Goal: Information Seeking & Learning: Learn about a topic

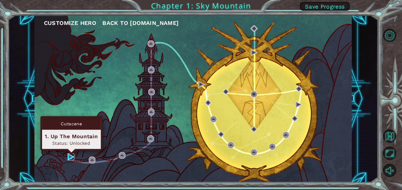
click at [71, 157] on img at bounding box center [71, 156] width 7 height 7
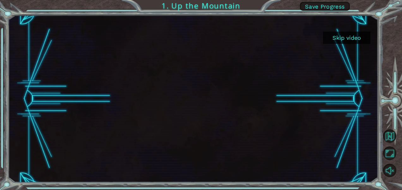
click at [349, 39] on button "Skip video" at bounding box center [346, 38] width 47 height 12
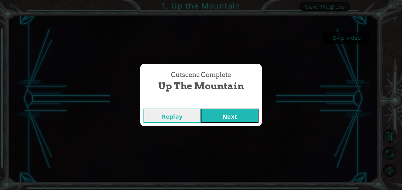
click at [236, 114] on button "Next" at bounding box center [229, 116] width 57 height 14
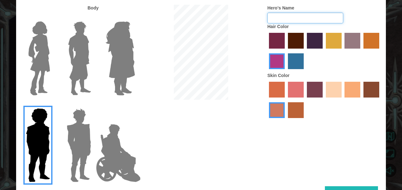
click at [290, 20] on input "Hero's Name" at bounding box center [305, 18] width 76 height 11
type input "a"
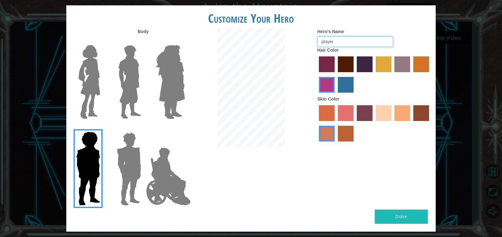
type input "player"
drag, startPoint x: 342, startPoint y: 3, endPoint x: 313, endPoint y: 155, distance: 155.3
click at [313, 155] on div "Body Hero's Name player Hair Color Skin Color" at bounding box center [250, 119] width 369 height 182
click at [401, 190] on button "Done" at bounding box center [401, 217] width 53 height 14
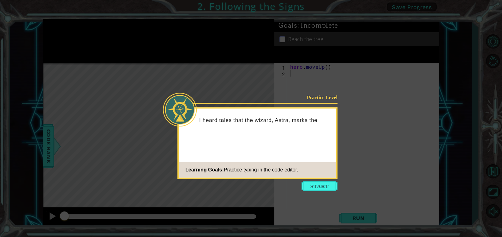
click at [322, 179] on icon at bounding box center [251, 118] width 502 height 237
click at [322, 186] on button "Start" at bounding box center [319, 186] width 36 height 10
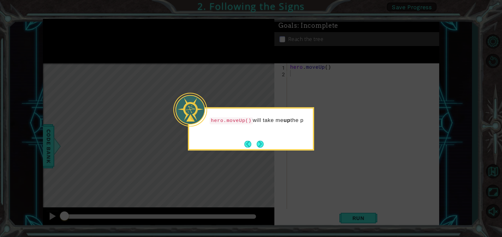
click at [254, 136] on div "hero.moveUp() will take me up the p" at bounding box center [251, 123] width 124 height 25
click at [263, 145] on button "Next" at bounding box center [260, 144] width 8 height 8
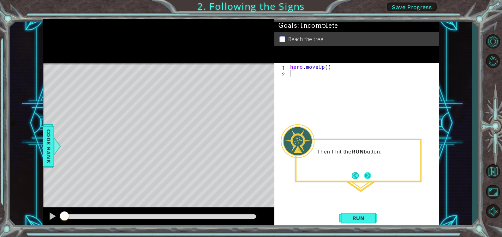
click at [365, 178] on button "Next" at bounding box center [367, 175] width 7 height 7
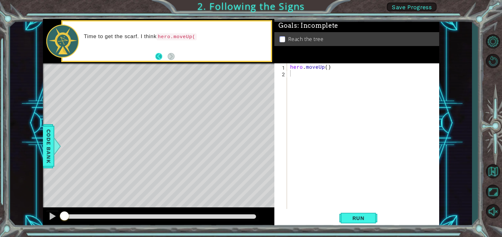
click at [163, 57] on button "Back" at bounding box center [161, 56] width 12 height 7
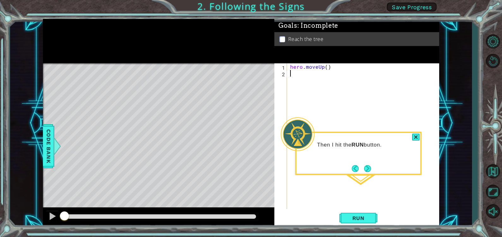
click at [343, 103] on div "hero . moveUp ( )" at bounding box center [365, 142] width 152 height 159
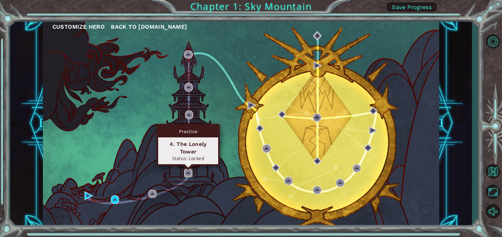
click at [186, 175] on img at bounding box center [188, 173] width 8 height 8
click at [190, 174] on img at bounding box center [188, 173] width 8 height 8
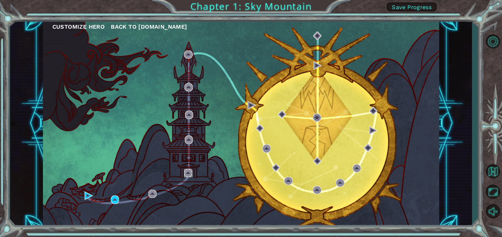
click at [187, 172] on img at bounding box center [188, 173] width 8 height 8
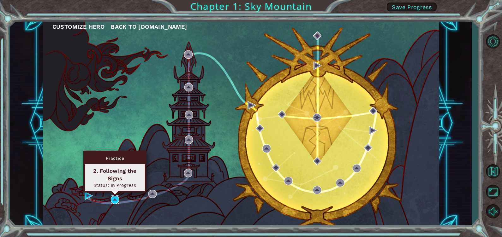
click at [113, 190] on img at bounding box center [115, 200] width 8 height 8
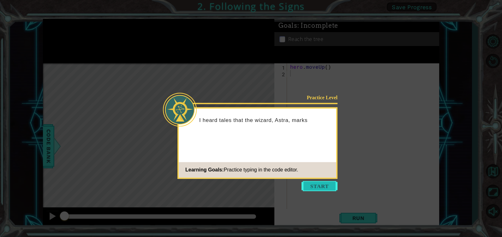
click at [324, 187] on button "Start" at bounding box center [319, 186] width 36 height 10
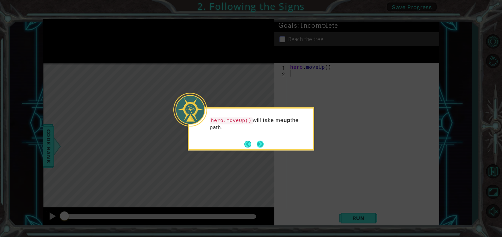
click at [262, 146] on button "Next" at bounding box center [260, 144] width 7 height 7
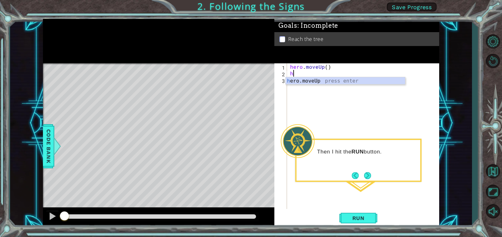
type textarea "her"
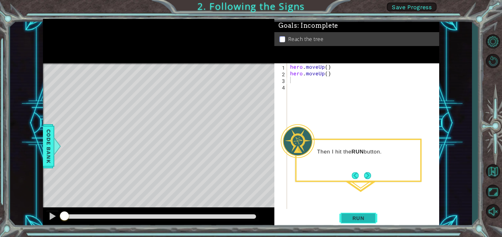
click at [362, 190] on span "Run" at bounding box center [358, 218] width 25 height 6
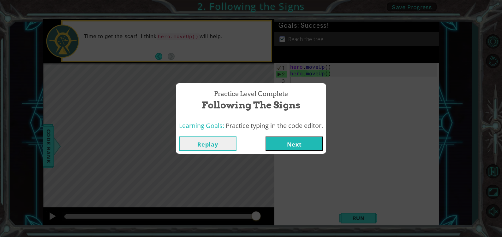
click at [290, 145] on button "Next" at bounding box center [294, 144] width 57 height 14
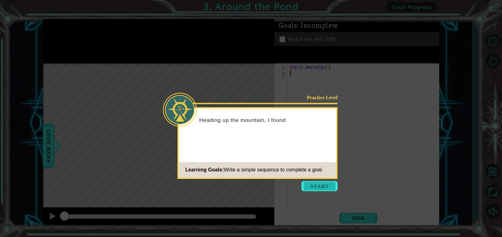
click at [319, 189] on button "Start" at bounding box center [319, 186] width 36 height 10
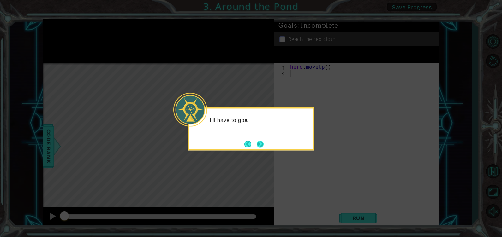
click at [260, 145] on button "Next" at bounding box center [260, 144] width 7 height 7
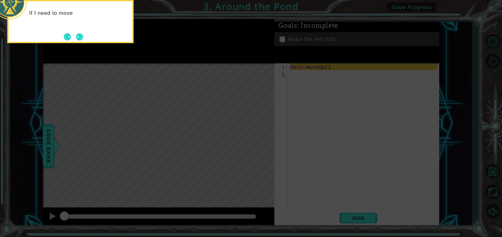
click at [301, 71] on icon at bounding box center [251, 36] width 502 height 404
click at [82, 38] on button "Next" at bounding box center [79, 36] width 7 height 7
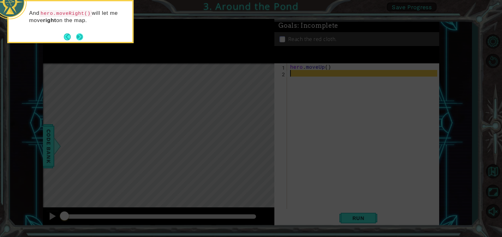
click at [85, 35] on div "And hero.moveRight() will let me move right on the map." at bounding box center [71, 18] width 124 height 35
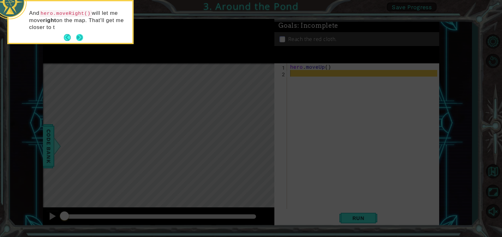
click at [79, 35] on button "Next" at bounding box center [79, 37] width 7 height 7
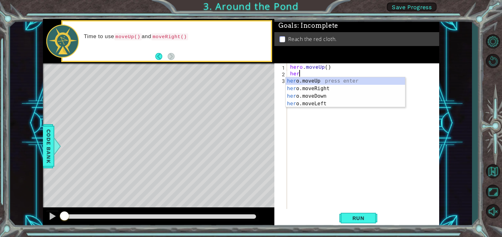
type textarea "heri"
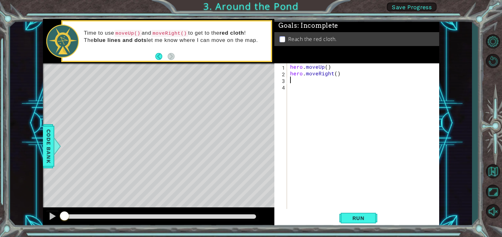
type textarea "he"
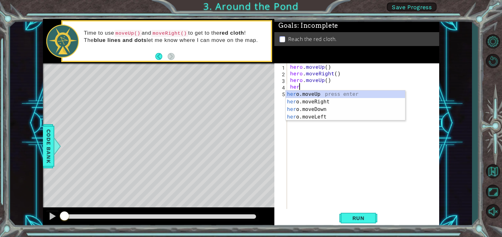
type textarea "hero"
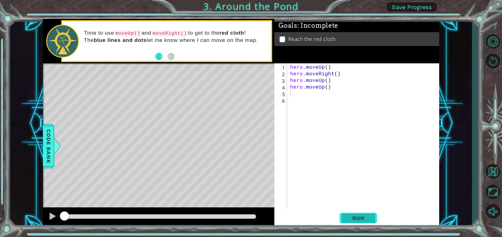
click at [358, 190] on span "Run" at bounding box center [358, 218] width 25 height 6
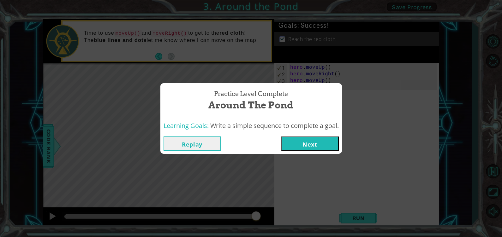
click at [309, 147] on button "Next" at bounding box center [309, 144] width 57 height 14
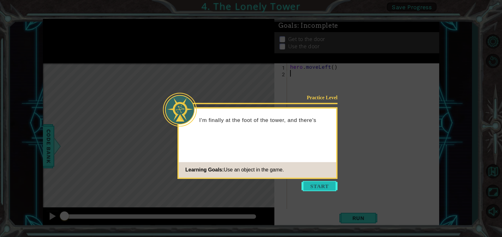
click at [320, 186] on button "Start" at bounding box center [319, 186] width 36 height 10
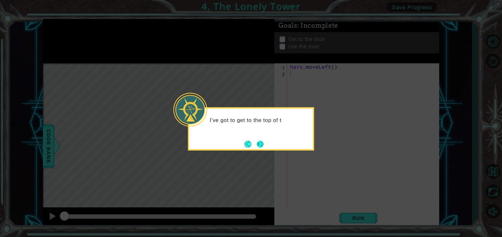
click at [260, 145] on button "Next" at bounding box center [260, 144] width 9 height 9
click at [260, 145] on button "Next" at bounding box center [260, 144] width 7 height 7
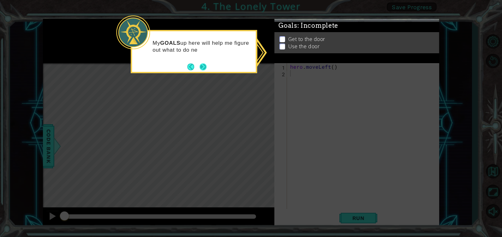
click at [207, 68] on div "My GOALS up here will help me figure out what to do ne" at bounding box center [194, 51] width 126 height 43
click at [202, 66] on button "Next" at bounding box center [203, 66] width 7 height 7
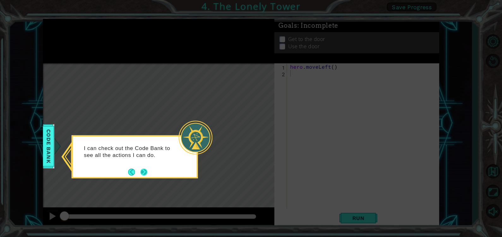
click at [147, 169] on button "Next" at bounding box center [143, 172] width 7 height 7
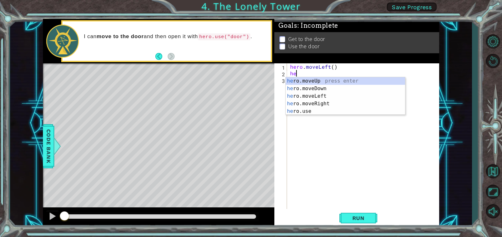
type textarea "hero"
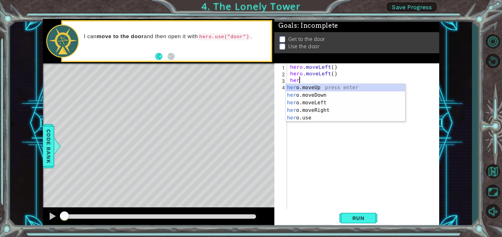
type textarea "hero"
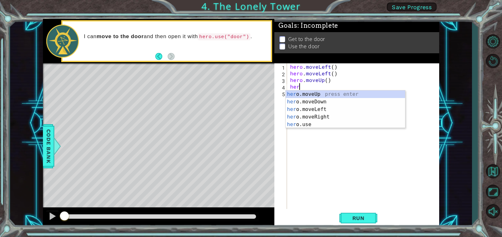
type textarea "hero"
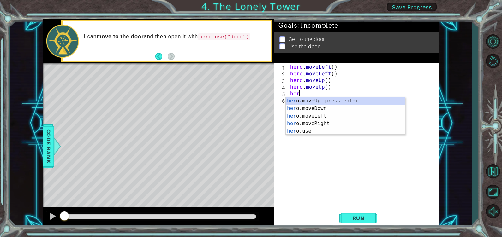
type textarea "hero"
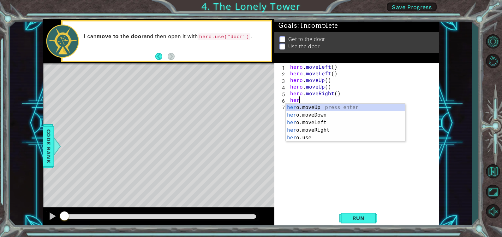
type textarea "hero"
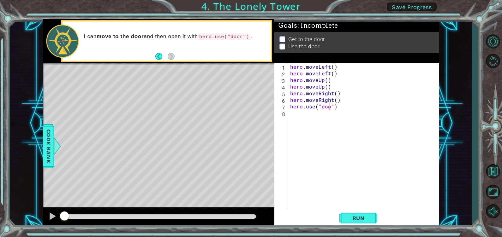
scroll to position [0, 3]
type textarea "hero.use("door")"
click at [352, 190] on span "Run" at bounding box center [358, 218] width 25 height 6
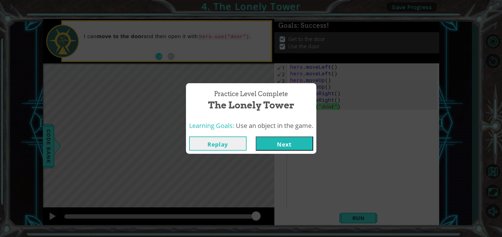
click at [275, 148] on button "Next" at bounding box center [284, 144] width 57 height 14
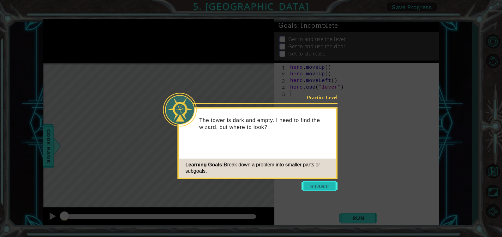
click at [321, 187] on button "Start" at bounding box center [319, 186] width 36 height 10
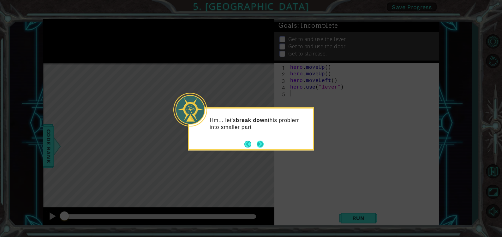
click at [260, 145] on button "Next" at bounding box center [260, 144] width 7 height 7
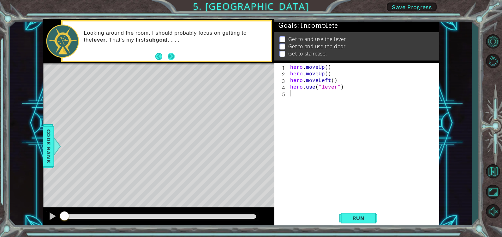
click at [169, 60] on button "Next" at bounding box center [171, 56] width 7 height 7
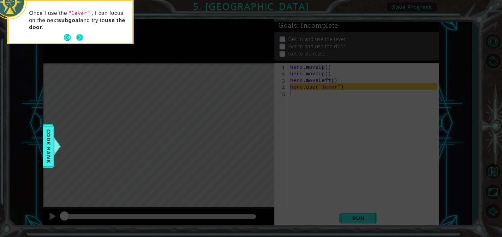
click at [82, 35] on button "Next" at bounding box center [79, 37] width 7 height 7
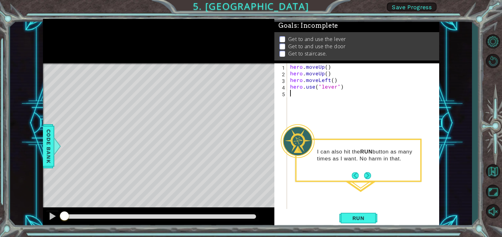
drag, startPoint x: 289, startPoint y: 120, endPoint x: 284, endPoint y: 123, distance: 5.9
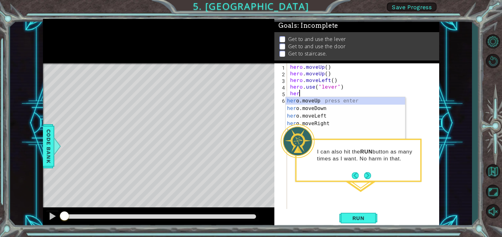
type textarea "hero"
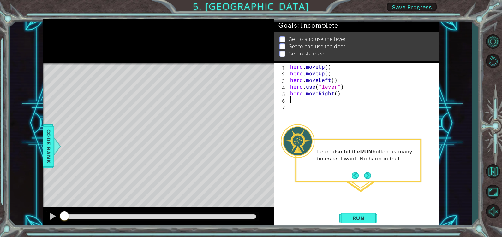
type textarea "h"
click at [364, 173] on button "Next" at bounding box center [367, 175] width 7 height 7
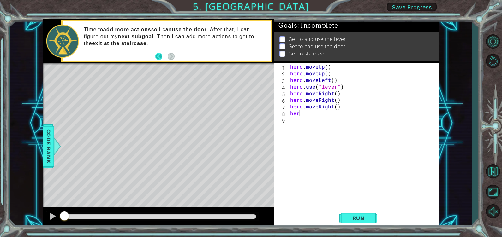
click at [158, 56] on button "Back" at bounding box center [161, 56] width 12 height 7
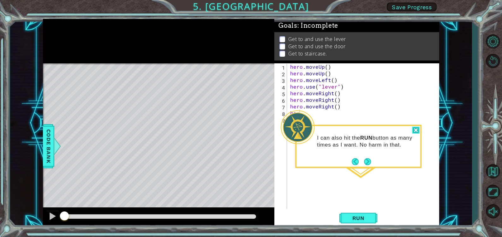
click at [401, 130] on div at bounding box center [416, 130] width 8 height 7
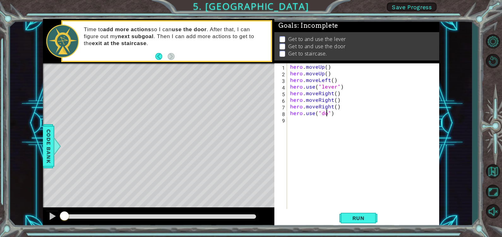
scroll to position [0, 3]
type textarea "hero.use("door")"
click at [304, 118] on div "hero . moveUp ( ) hero . moveUp ( ) hero . moveLeft ( ) hero . use ( "lever" ) …" at bounding box center [365, 142] width 152 height 159
click at [353, 190] on span "Run" at bounding box center [358, 218] width 25 height 6
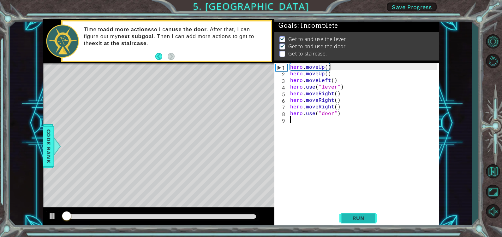
scroll to position [3, 0]
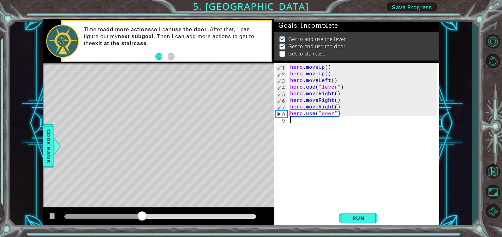
type textarea "h"
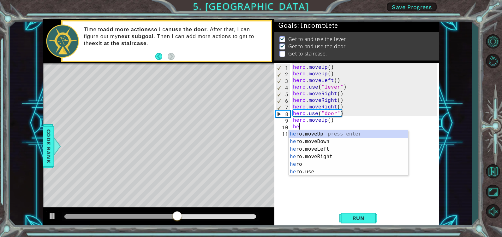
type textarea "hero"
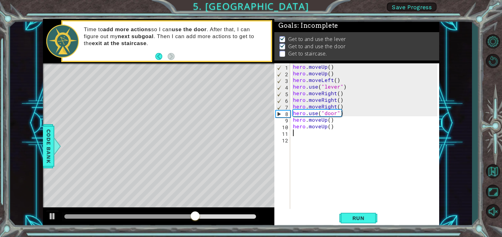
scroll to position [0, 0]
type textarea "h"
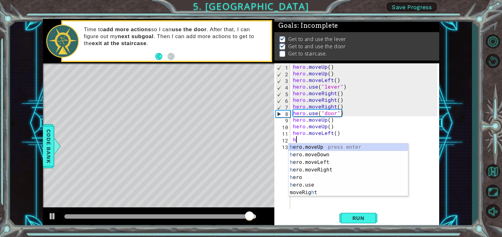
type textarea "he"
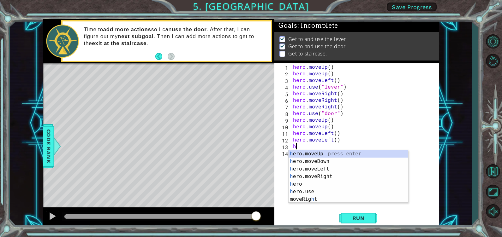
type textarea "he"
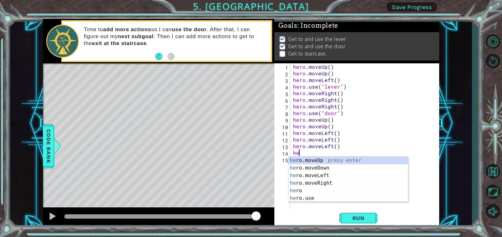
type textarea "her"
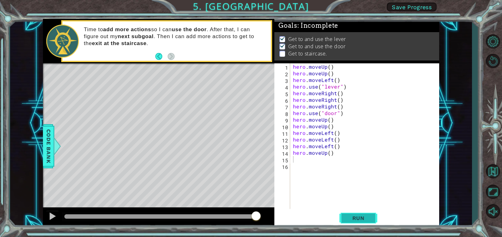
click at [361, 190] on span "Run" at bounding box center [358, 218] width 25 height 6
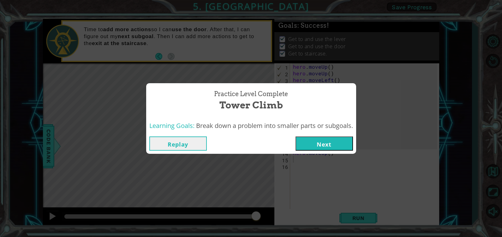
click at [338, 139] on button "Next" at bounding box center [323, 144] width 57 height 14
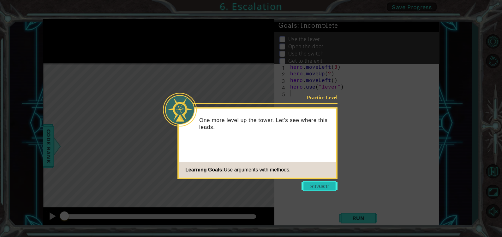
click at [314, 182] on button "Start" at bounding box center [319, 186] width 36 height 10
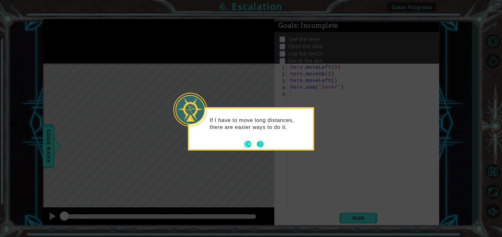
click at [260, 144] on button "Next" at bounding box center [260, 144] width 7 height 7
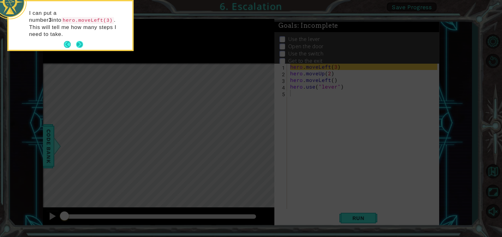
click at [82, 41] on button "Next" at bounding box center [79, 44] width 7 height 7
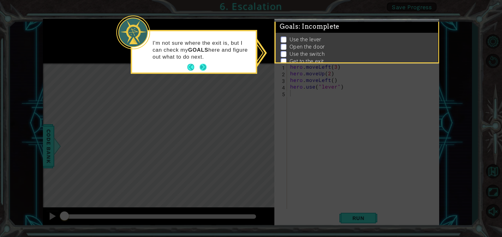
click at [203, 65] on button "Next" at bounding box center [203, 67] width 7 height 7
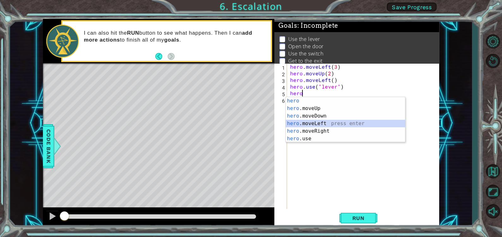
type textarea "hero.moveLeft(1)"
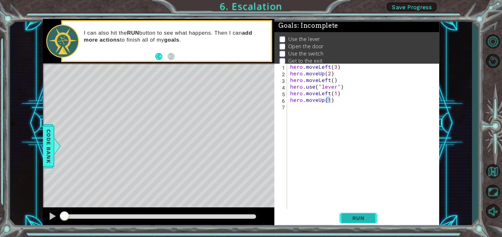
click at [355, 190] on span "Run" at bounding box center [358, 218] width 25 height 6
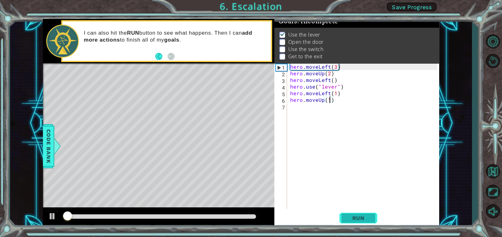
scroll to position [7, 0]
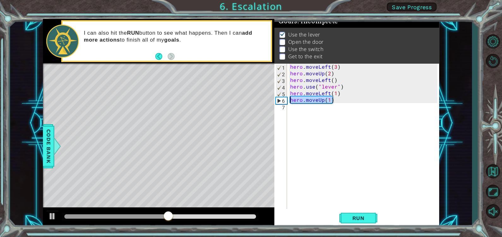
drag, startPoint x: 332, startPoint y: 100, endPoint x: 288, endPoint y: 101, distance: 44.2
click at [288, 101] on div "hero.moveUp(1) 1 2 3 4 5 6 7 hero . moveLeft ( 3 ) hero . moveUp ( 2 ) hero . m…" at bounding box center [355, 136] width 163 height 146
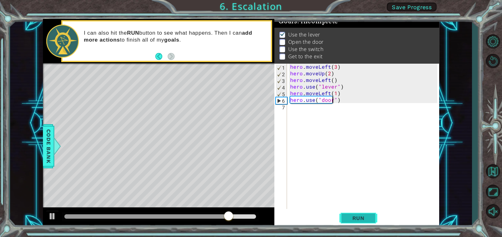
type textarea "hero.use("door")"
click at [360, 190] on span "Run" at bounding box center [358, 218] width 25 height 6
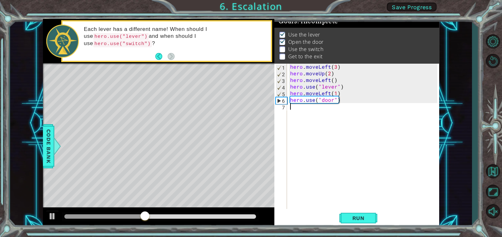
click at [335, 104] on div "hero . moveLeft ( 3 ) hero . moveUp ( 2 ) hero . moveLeft ( ) hero . use ( "lev…" at bounding box center [365, 142] width 152 height 159
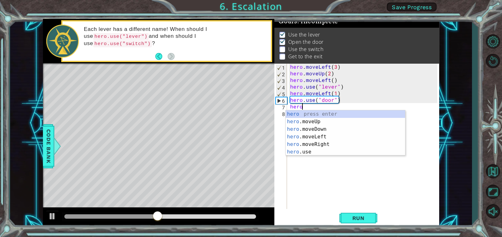
scroll to position [0, 0]
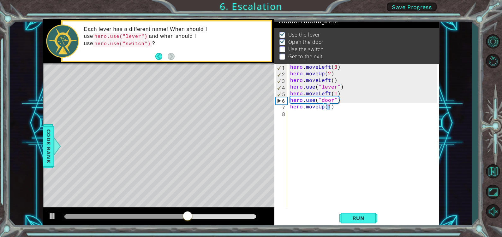
type textarea "hero.moveUp(2)"
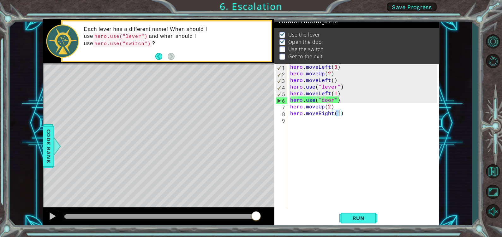
scroll to position [0, 3]
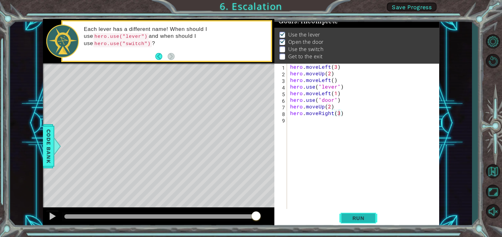
click at [361, 190] on span "Run" at bounding box center [358, 218] width 25 height 6
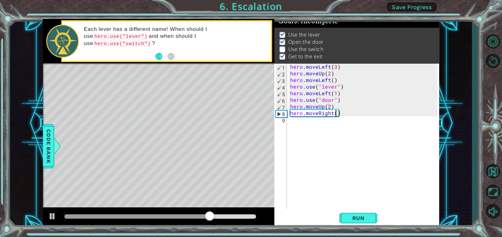
type textarea "hero.moveRight(2)"
click at [319, 119] on div "hero . moveLeft ( 3 ) hero . moveUp ( 2 ) hero . moveLeft ( ) hero . use ( "lev…" at bounding box center [365, 142] width 152 height 159
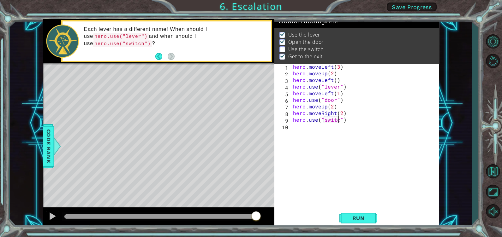
scroll to position [0, 3]
type textarea "hero.use("switch")"
click at [353, 190] on button "Run" at bounding box center [358, 218] width 38 height 16
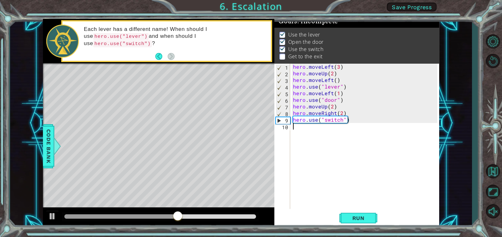
click at [337, 128] on div "hero . moveLeft ( 3 ) hero . moveUp ( 2 ) hero . moveLeft ( ) hero . use ( "lev…" at bounding box center [366, 142] width 149 height 159
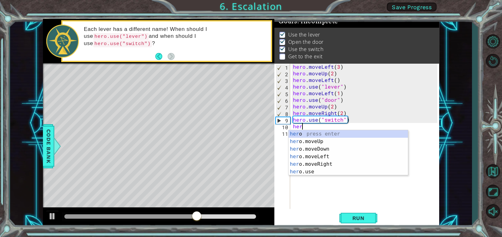
scroll to position [0, 0]
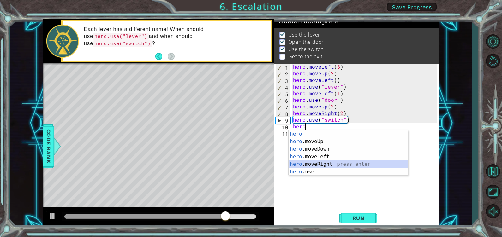
type textarea "hero.moveRight(1)"
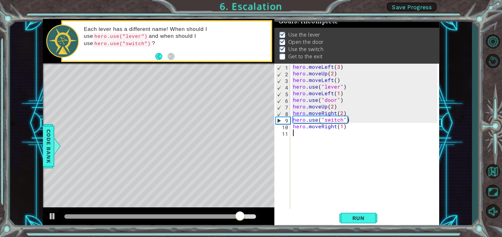
click at [337, 134] on div "hero . moveLeft ( 3 ) hero . moveUp ( 2 ) hero . moveLeft ( ) hero . use ( "lev…" at bounding box center [366, 142] width 149 height 159
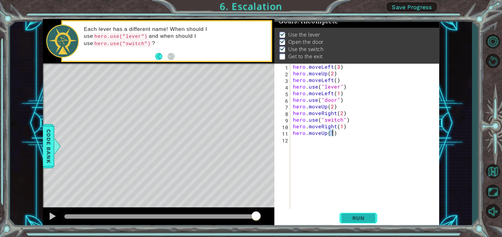
type textarea "hero.moveUp(1)"
click at [357, 190] on span "Run" at bounding box center [358, 218] width 25 height 6
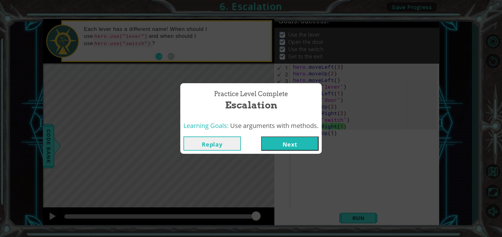
drag, startPoint x: 301, startPoint y: 136, endPoint x: 301, endPoint y: 146, distance: 10.8
click at [301, 146] on div "Replay Next" at bounding box center [250, 144] width 141 height 21
click at [301, 146] on button "Next" at bounding box center [289, 144] width 57 height 14
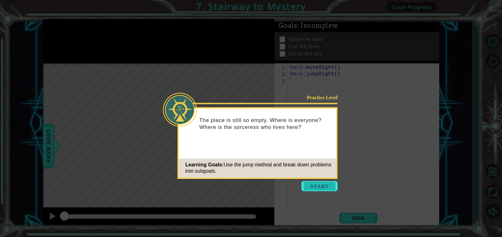
click at [319, 185] on button "Start" at bounding box center [319, 186] width 36 height 10
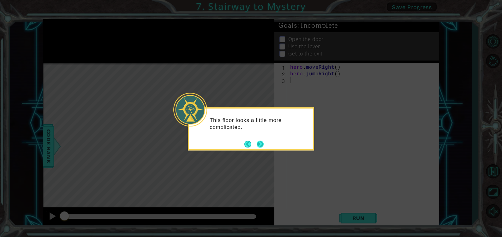
click at [261, 145] on button "Next" at bounding box center [260, 144] width 7 height 7
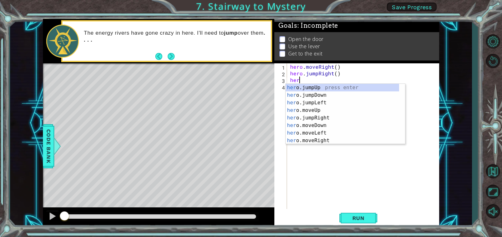
type textarea "hero"
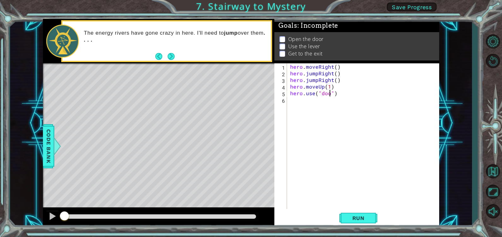
scroll to position [0, 3]
type textarea "hero.use("door")"
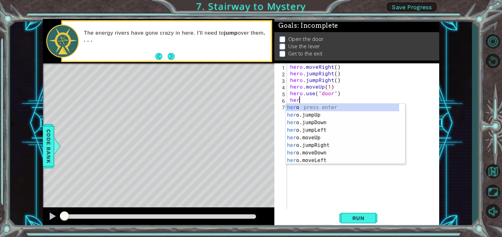
scroll to position [0, 0]
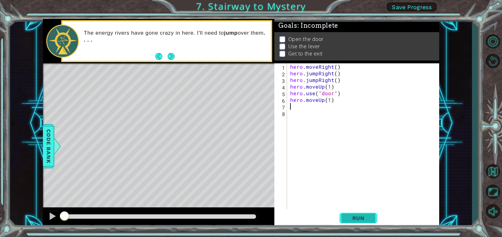
type textarea "hero.moveUp(1)"
click at [351, 190] on button "Run" at bounding box center [358, 218] width 38 height 16
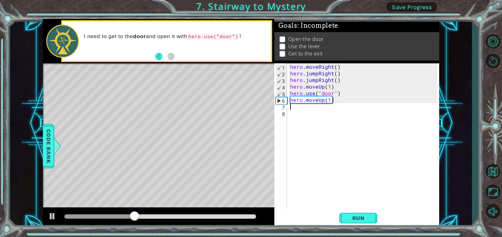
click at [318, 73] on div "hero . moveRight ( ) hero . jumpRight ( ) hero . jumpRight ( ) hero . moveUp ( …" at bounding box center [365, 142] width 152 height 159
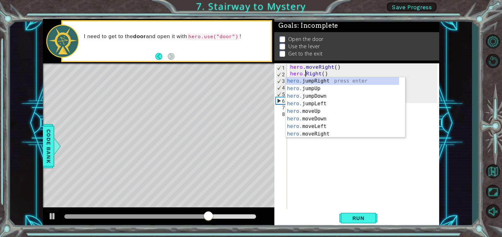
scroll to position [0, 1]
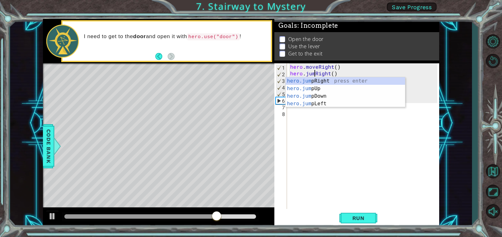
type textarea "hero.jumpRight()"
click at [344, 135] on div "hero . moveRight ( ) hero . jumpRight ( ) hero . jumpRight ( ) hero . moveUp ( …" at bounding box center [365, 142] width 152 height 159
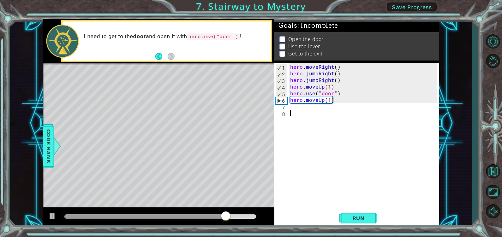
scroll to position [0, 0]
click at [317, 78] on div "hero . moveRight ( ) hero . jumpRight ( ) hero . jumpRight ( ) hero . moveUp ( …" at bounding box center [365, 142] width 152 height 159
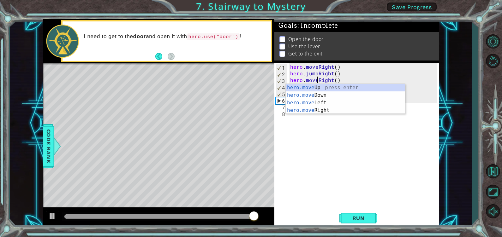
scroll to position [0, 2]
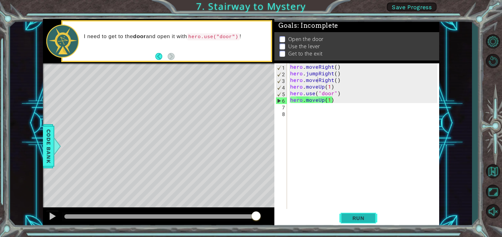
click at [355, 190] on span "Run" at bounding box center [358, 218] width 25 height 6
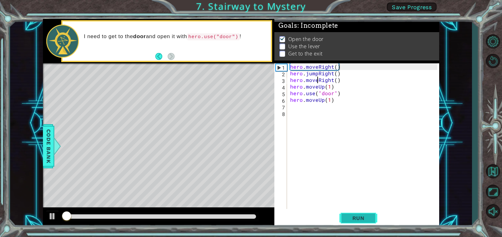
scroll to position [3, 0]
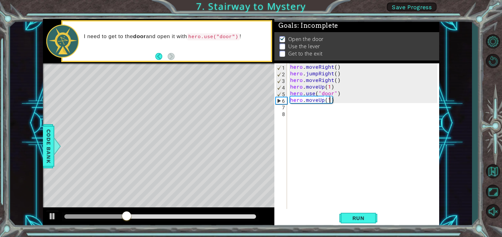
click at [329, 100] on div "hero . moveRight ( ) hero . jumpRight ( ) hero . moveRight ( ) hero . moveUp ( …" at bounding box center [365, 142] width 152 height 159
type textarea "hero.moveUp(2)"
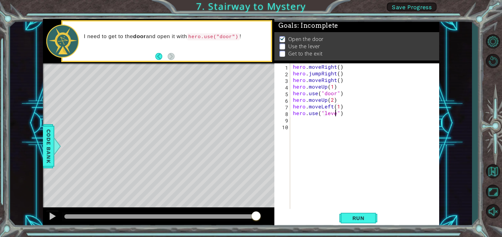
scroll to position [0, 3]
type textarea "hero.use("lever")"
click at [369, 190] on span "Run" at bounding box center [358, 218] width 25 height 6
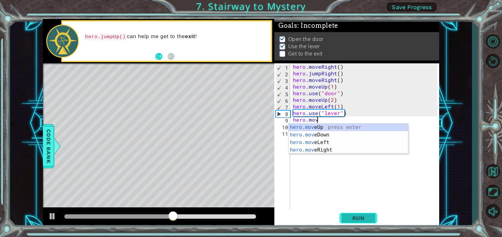
scroll to position [0, 1]
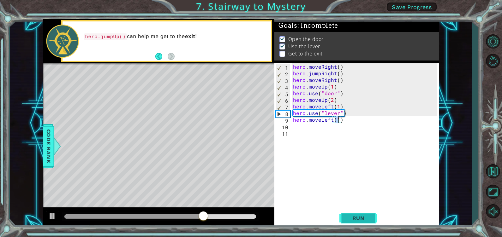
type textarea "hero.moveLeft(2)"
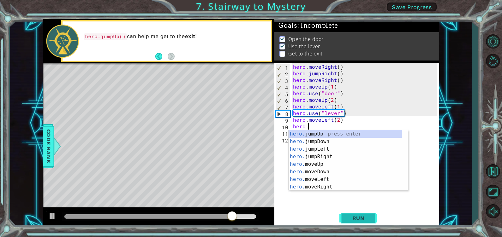
scroll to position [0, 0]
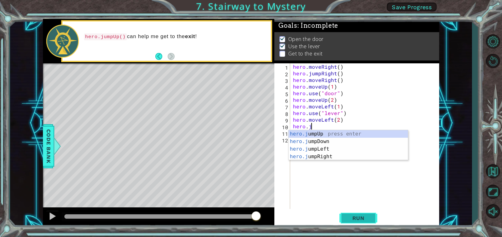
type textarea "hero.ju"
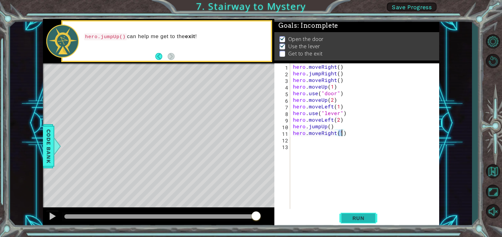
scroll to position [0, 3]
type textarea "hero.moveRight(2)"
click at [369, 190] on span "Run" at bounding box center [358, 218] width 25 height 6
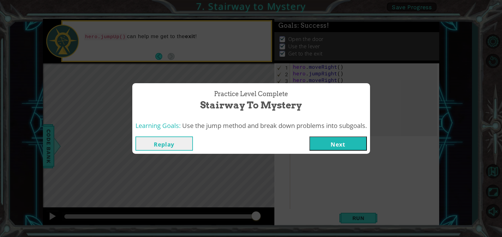
click at [349, 143] on button "Next" at bounding box center [337, 144] width 57 height 14
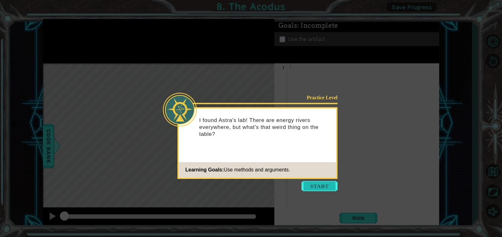
click at [320, 183] on button "Start" at bounding box center [319, 186] width 36 height 10
